Goal: Find contact information: Find contact information

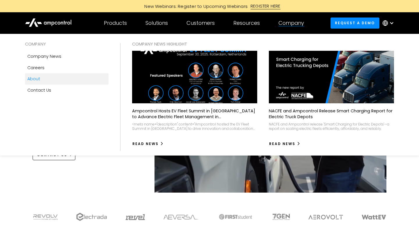
click at [38, 78] on div "About" at bounding box center [33, 78] width 13 height 6
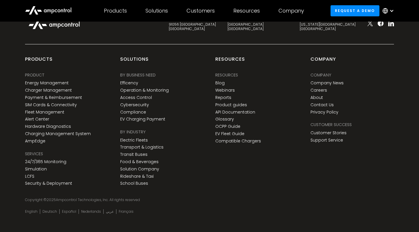
scroll to position [2163, 0]
click at [237, 183] on div "products PRODUCT Energy Management Charger Management Payment & Reimbursement S…" at bounding box center [209, 128] width 381 height 144
click at [326, 103] on link "Contact Us" at bounding box center [322, 105] width 23 height 5
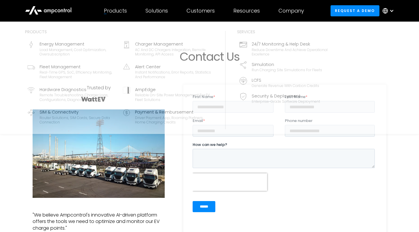
click at [120, 10] on div "Products" at bounding box center [115, 11] width 23 height 6
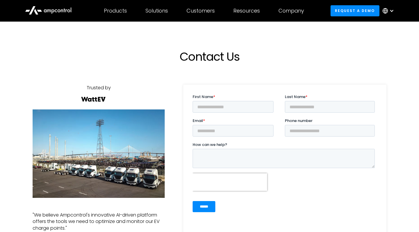
click at [51, 10] on icon at bounding box center [49, 10] width 4 height 3
